Goal: Task Accomplishment & Management: Use online tool/utility

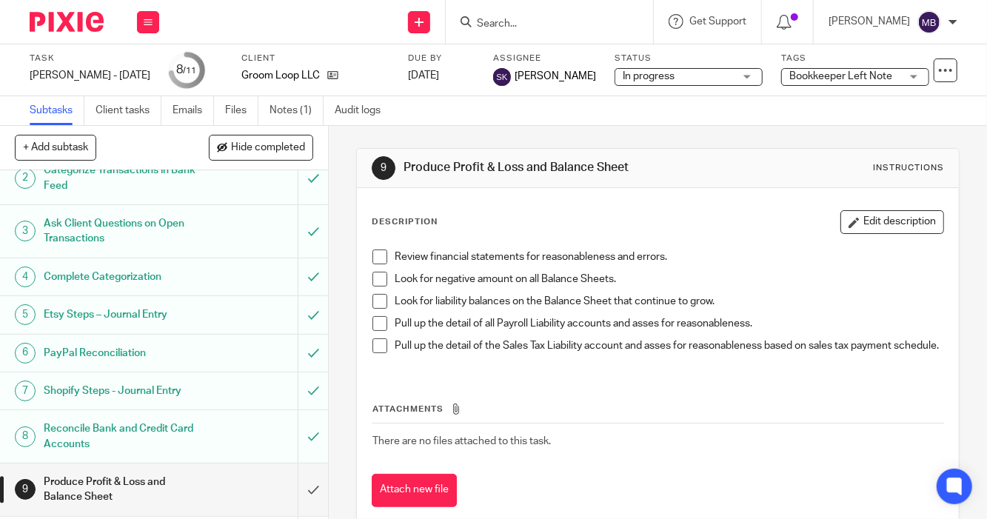
scroll to position [61, 0]
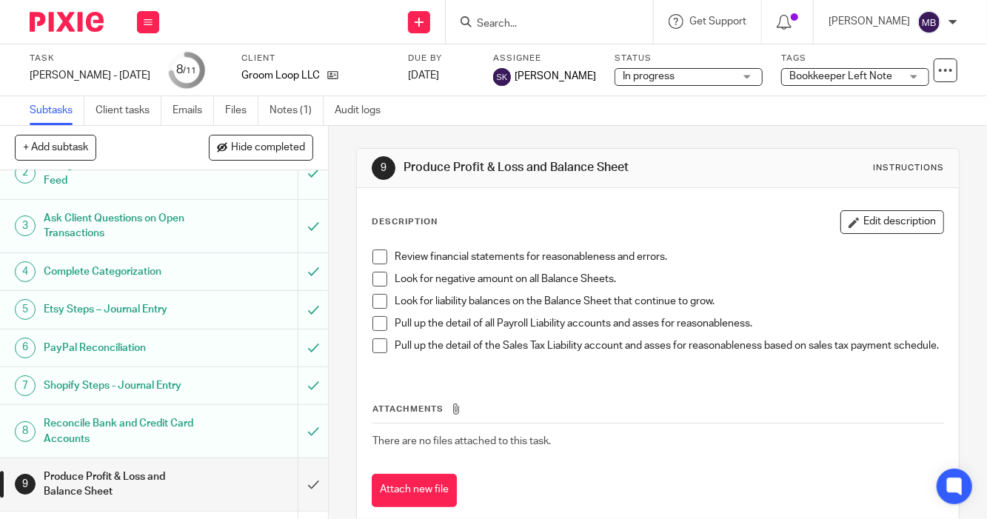
click at [492, 30] on form at bounding box center [554, 22] width 158 height 19
click at [514, 24] on input "Search" at bounding box center [541, 24] width 133 height 13
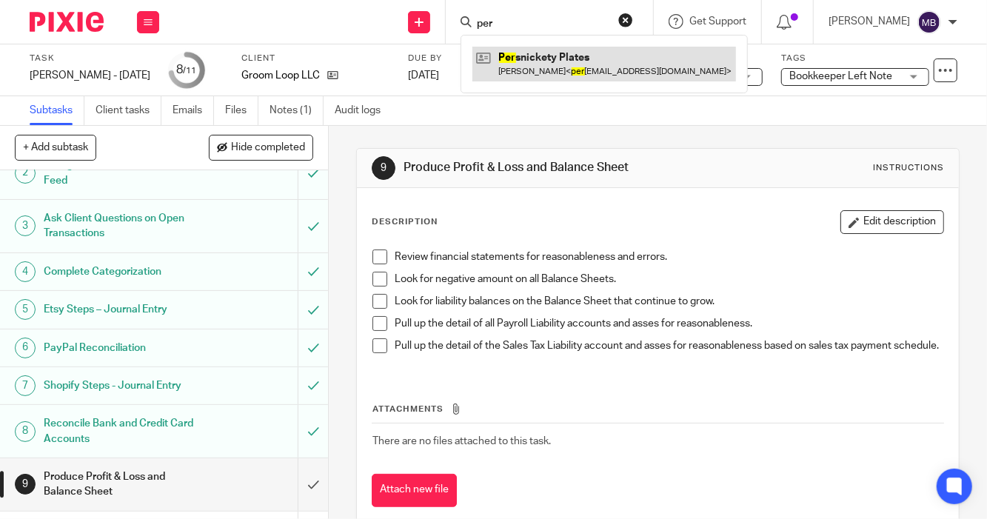
type input "per"
click at [495, 70] on link at bounding box center [604, 64] width 264 height 34
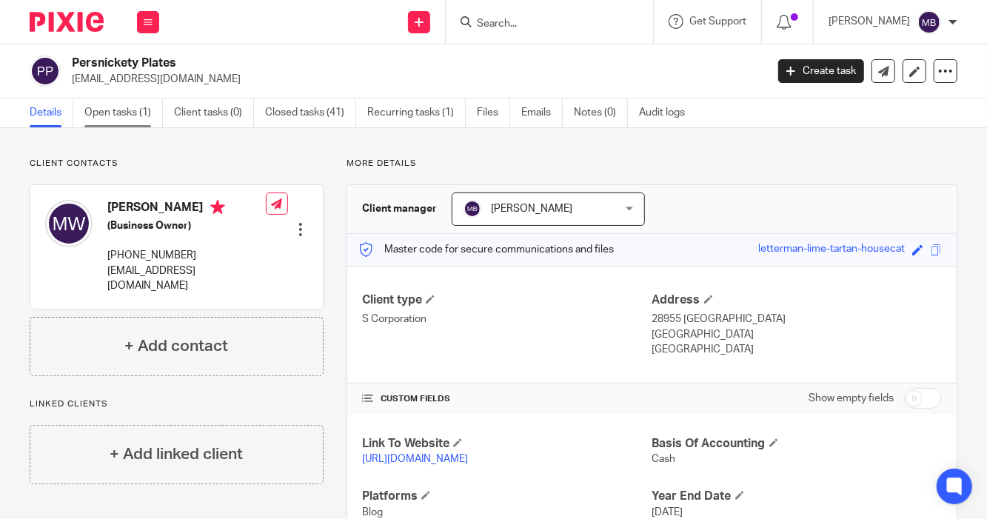
click at [130, 118] on link "Open tasks (1)" at bounding box center [123, 112] width 78 height 29
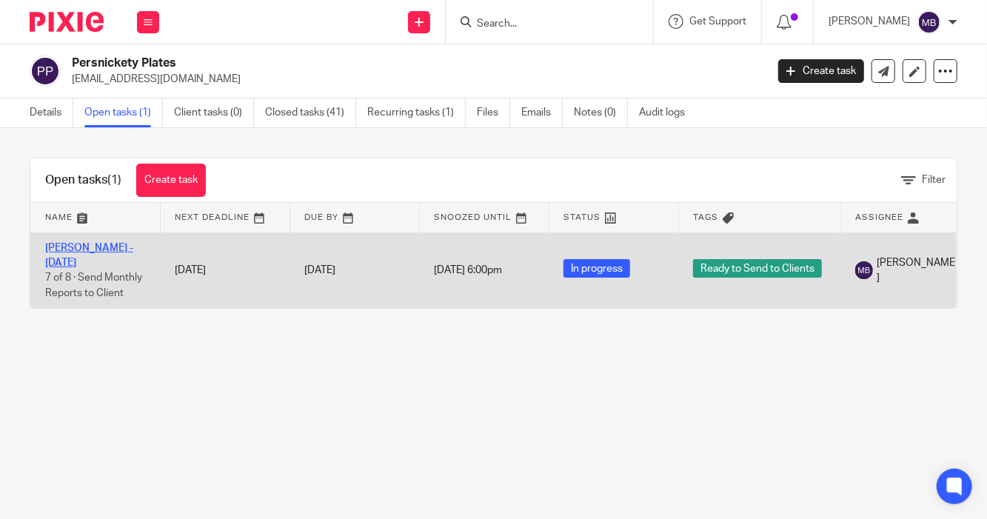
click at [92, 249] on link "Melissa - July 2025" at bounding box center [89, 255] width 88 height 25
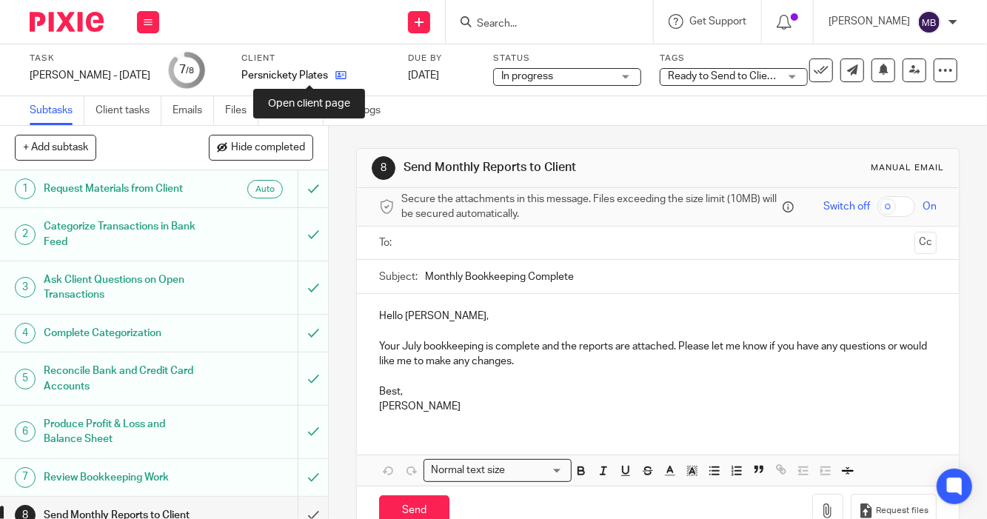
click at [335, 73] on icon at bounding box center [340, 75] width 11 height 11
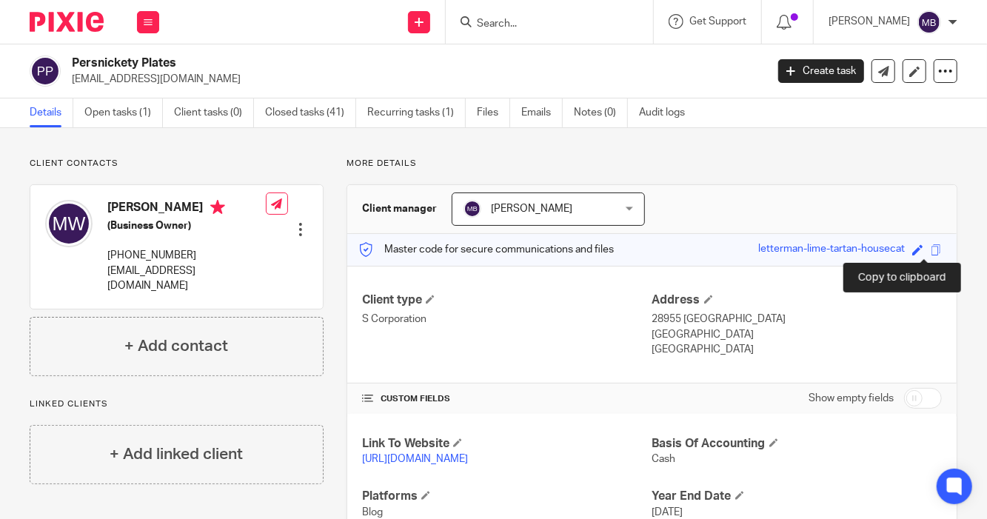
click at [931, 250] on span at bounding box center [936, 249] width 11 height 11
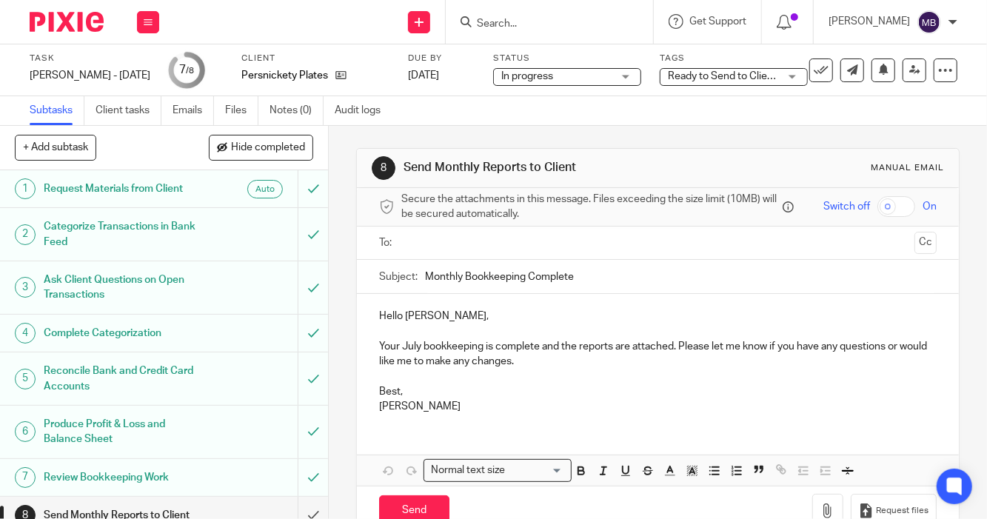
click at [883, 196] on input "checkbox" at bounding box center [896, 206] width 38 height 21
checkbox input "true"
click at [512, 247] on input "text" at bounding box center [656, 243] width 501 height 17
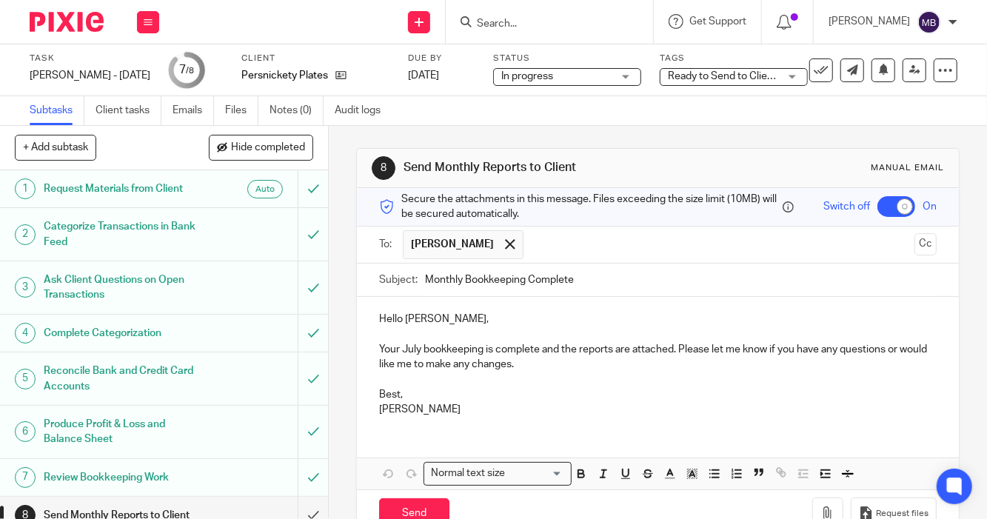
click at [537, 353] on p "Your July bookkeeping is complete and the reports are attached. Please let me k…" at bounding box center [657, 357] width 557 height 30
click at [681, 352] on p "Your July bookkeeping is complete, and the reports are attached. Please let me …" at bounding box center [657, 357] width 557 height 30
click at [681, 352] on p "Your July bookkeeping is complete, and the reports are attached. YoPlease let m…" at bounding box center [657, 357] width 557 height 30
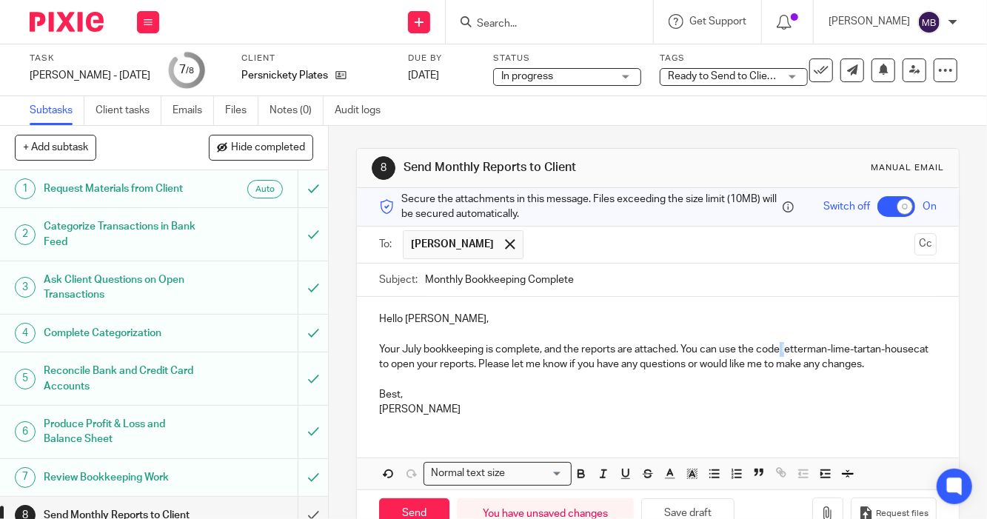
drag, startPoint x: 777, startPoint y: 352, endPoint x: 812, endPoint y: 328, distance: 42.1
click at [812, 328] on div "Hello Melissa, Your July bookkeeping is complete, and the reports are attached.…" at bounding box center [658, 362] width 602 height 131
click at [782, 354] on p "Your July bookkeeping is complete, and the reports are attached. You can use th…" at bounding box center [657, 357] width 557 height 30
drag, startPoint x: 780, startPoint y: 353, endPoint x: 418, endPoint y: 371, distance: 363.2
click at [418, 371] on p "Your July bookkeeping is complete, and the reports are attached. You can use th…" at bounding box center [657, 357] width 557 height 30
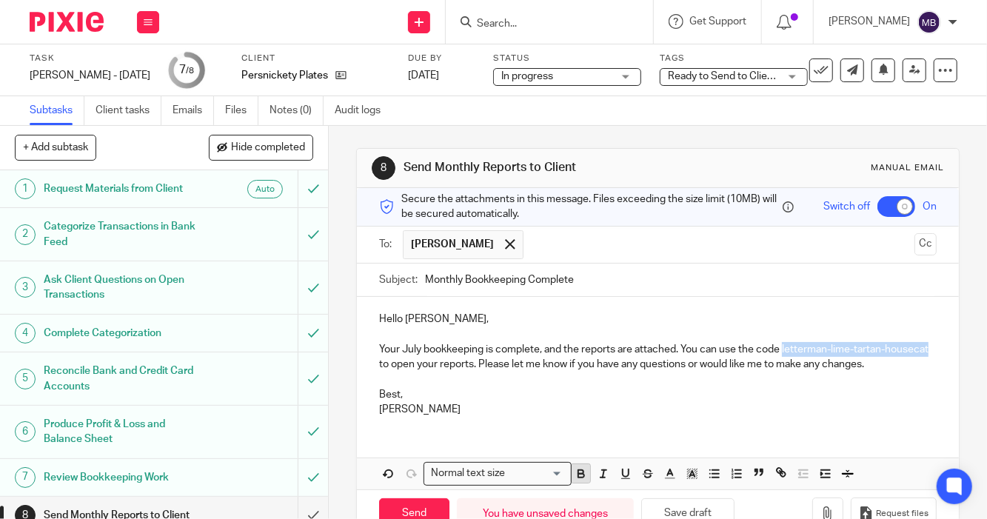
click at [575, 473] on icon "button" at bounding box center [581, 473] width 13 height 13
click at [672, 435] on div "Hello Melissa, Your July bookkeeping is complete, and the reports are attached.…" at bounding box center [658, 393] width 602 height 192
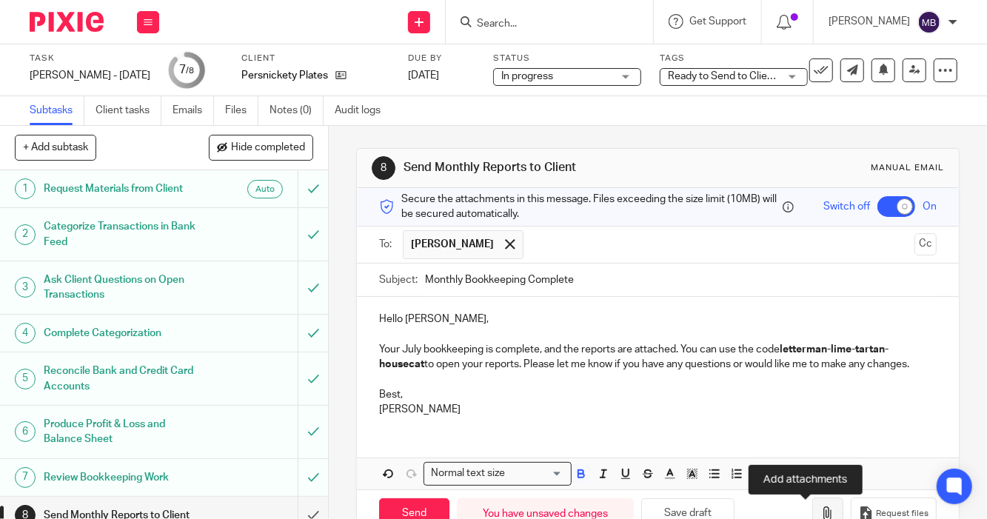
click at [820, 517] on icon "button" at bounding box center [827, 513] width 15 height 15
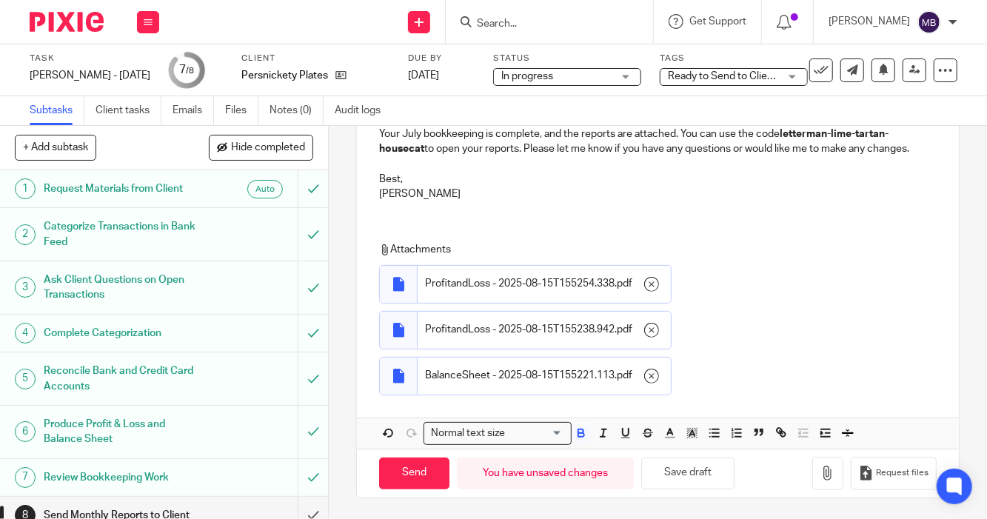
scroll to position [220, 0]
click at [390, 481] on input "Send" at bounding box center [414, 472] width 70 height 32
checkbox input "false"
type input "Sent"
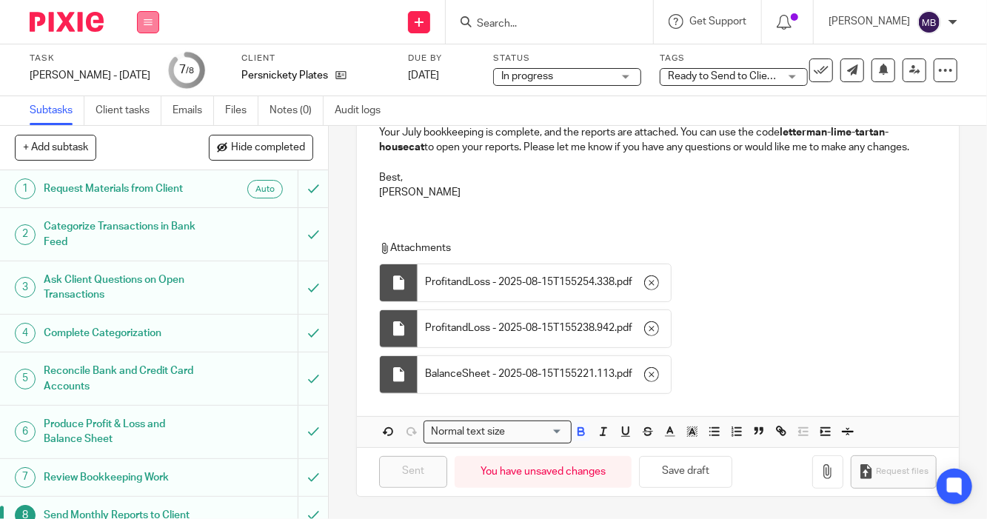
click at [144, 18] on icon at bounding box center [148, 22] width 9 height 9
click at [141, 70] on link "Work" at bounding box center [141, 69] width 26 height 10
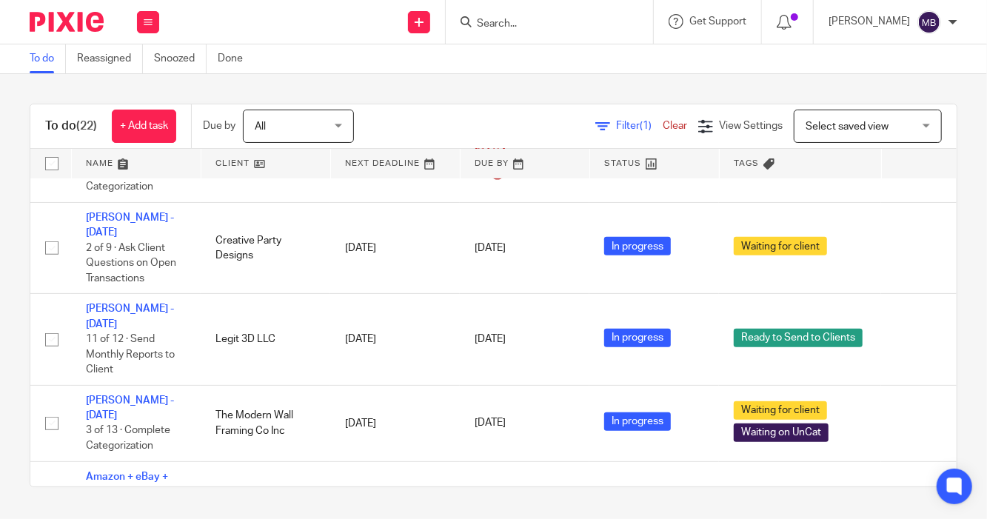
scroll to position [315, 0]
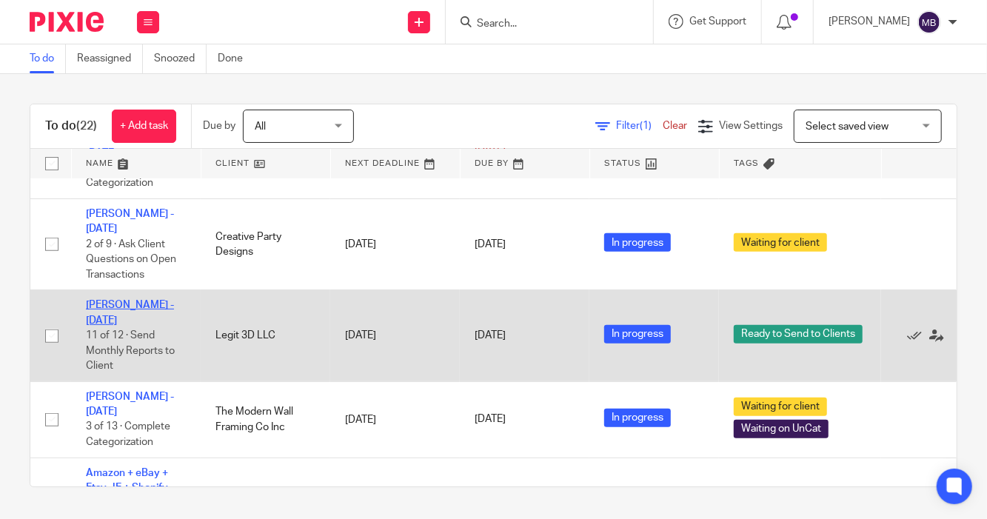
click at [128, 300] on link "Terry - July 2025" at bounding box center [130, 312] width 88 height 25
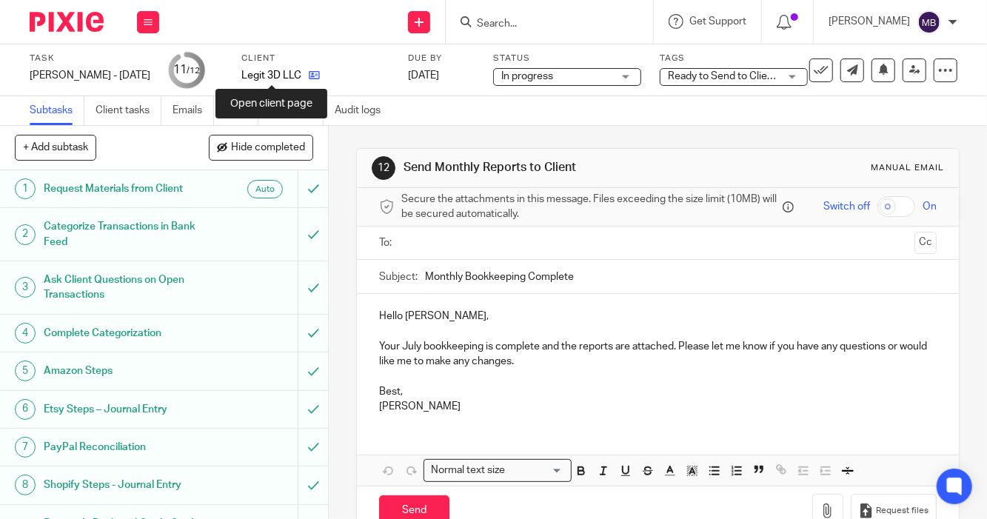
click at [309, 75] on icon at bounding box center [314, 75] width 11 height 11
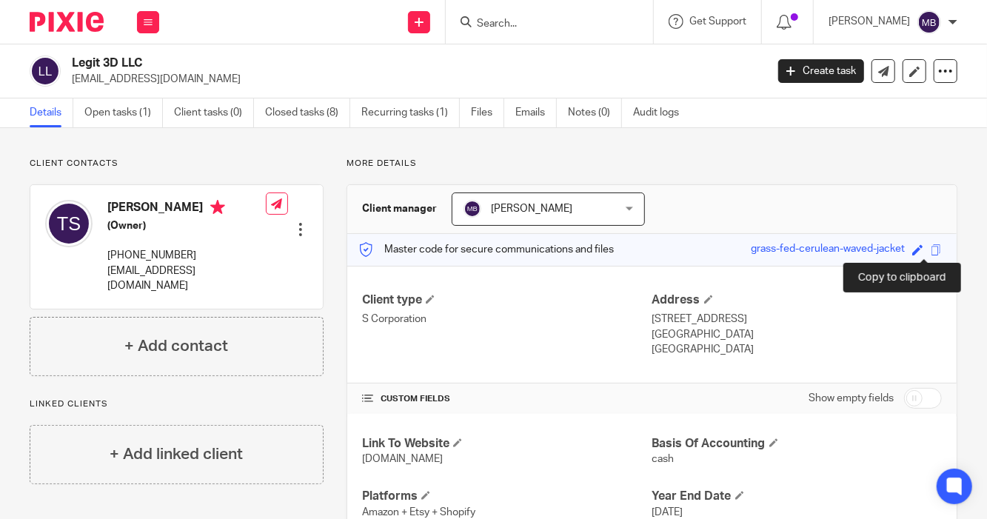
click at [931, 254] on span at bounding box center [936, 249] width 11 height 11
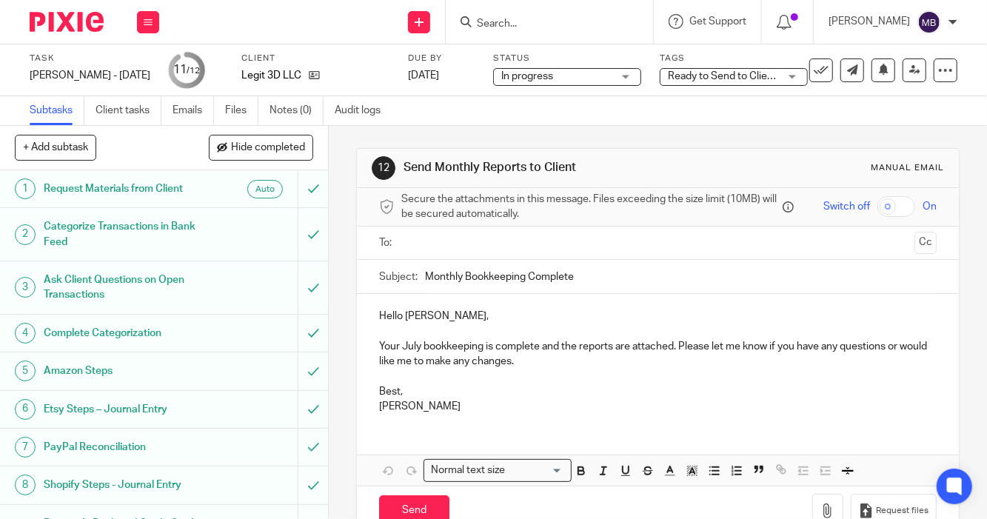
click at [879, 198] on input "checkbox" at bounding box center [896, 206] width 38 height 21
checkbox input "true"
click at [699, 247] on input "text" at bounding box center [656, 243] width 501 height 17
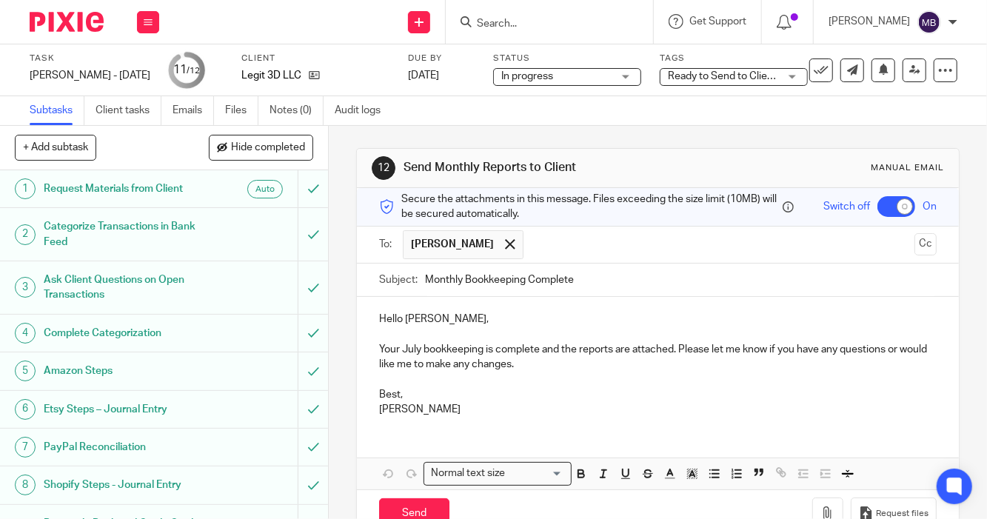
click at [534, 355] on p "Your July bookkeeping is complete and the reports are attached. Please let me k…" at bounding box center [657, 357] width 557 height 30
click at [678, 348] on p "Your July bookkeeping is complete, and the reports are attached. Please let me …" at bounding box center [657, 357] width 557 height 30
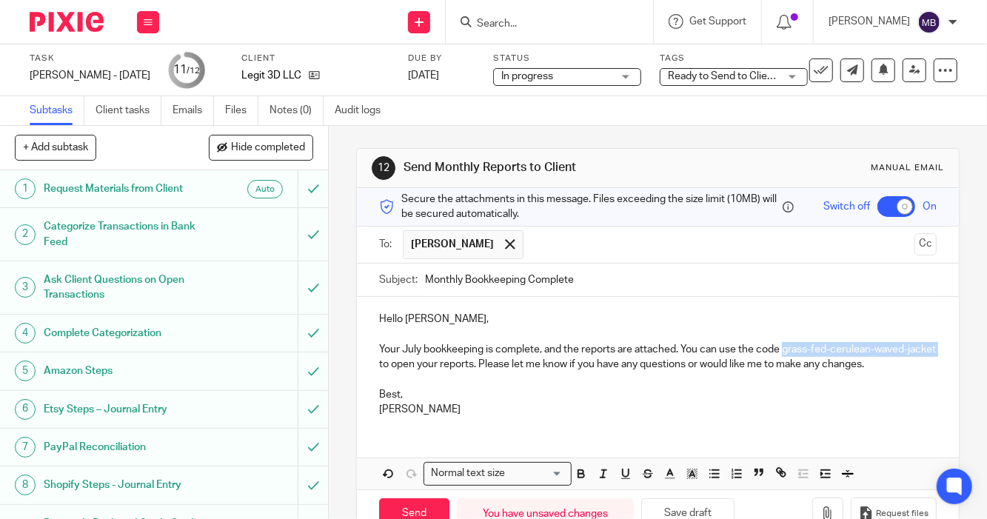
drag, startPoint x: 782, startPoint y: 355, endPoint x: 405, endPoint y: 368, distance: 377.1
click at [405, 368] on p "Your July bookkeeping is complete, and the reports are attached. You can use th…" at bounding box center [657, 357] width 557 height 30
click at [576, 480] on icon "button" at bounding box center [581, 473] width 13 height 13
click at [566, 402] on p "Best," at bounding box center [657, 394] width 557 height 15
click at [439, 368] on strong "grass-fed-cerulean-waved-jacket" at bounding box center [647, 356] width 536 height 25
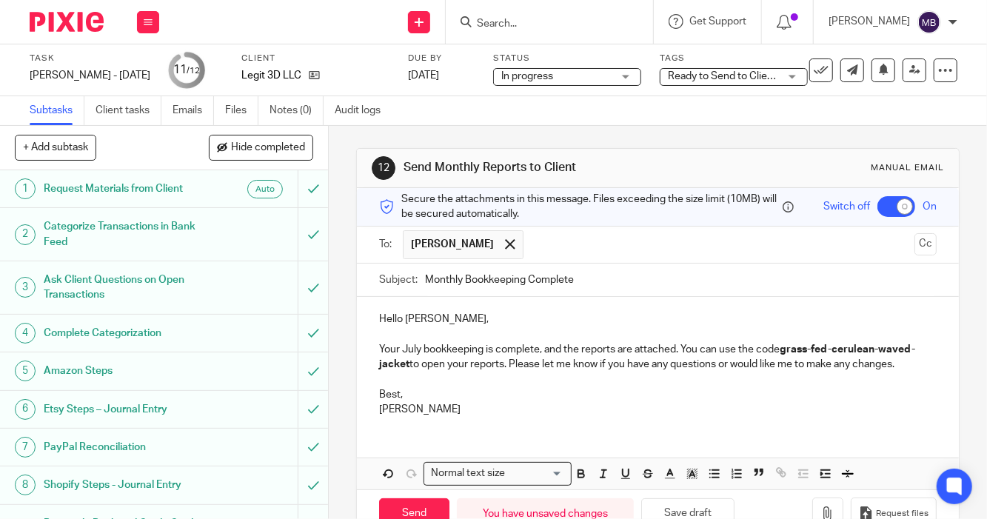
click at [621, 417] on p "[PERSON_NAME]" at bounding box center [657, 409] width 557 height 15
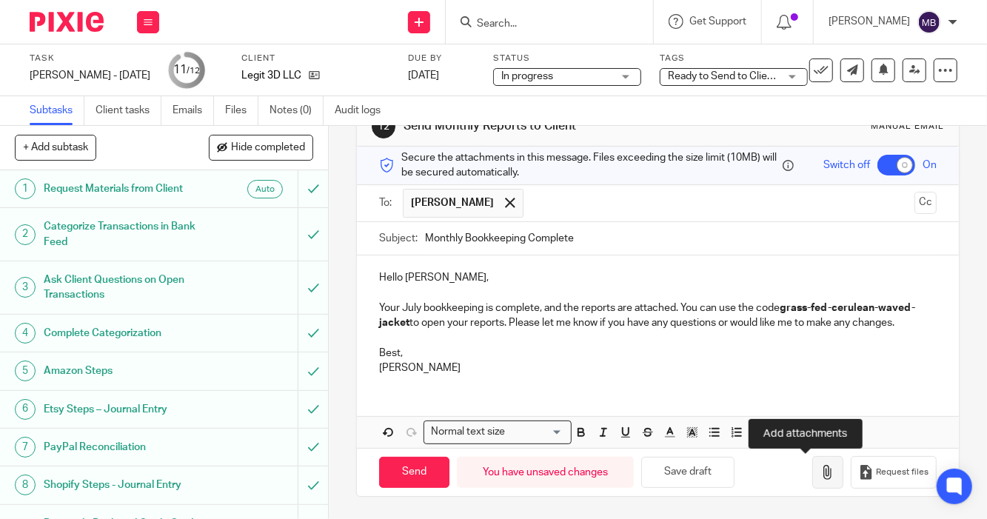
click at [812, 488] on button "button" at bounding box center [827, 472] width 31 height 33
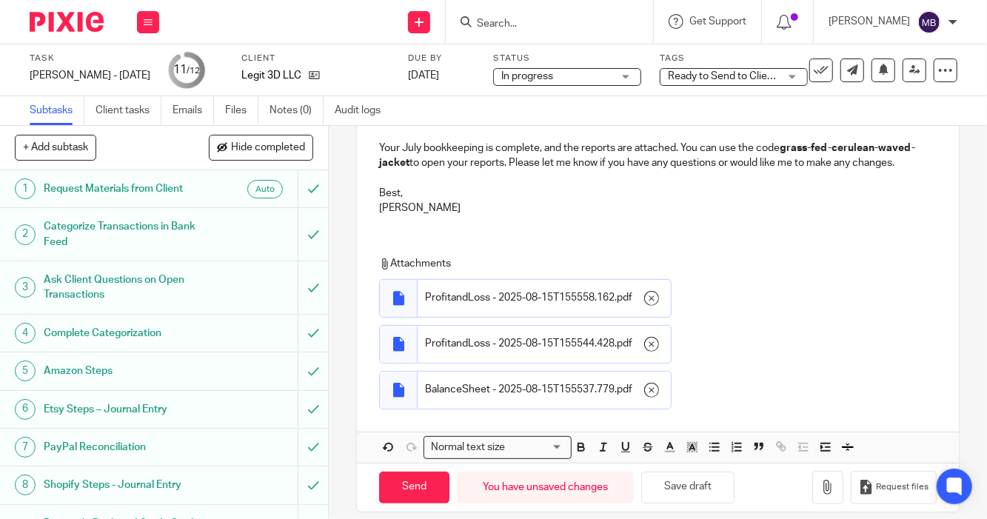
scroll to position [235, 0]
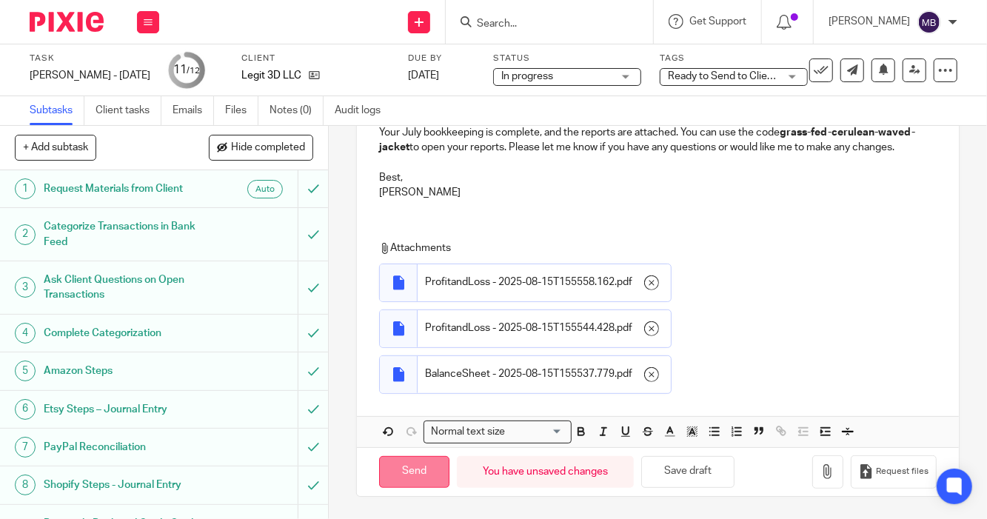
click at [395, 472] on input "Send" at bounding box center [414, 472] width 70 height 32
checkbox input "false"
type input "Sent"
